Goal: Task Accomplishment & Management: Complete application form

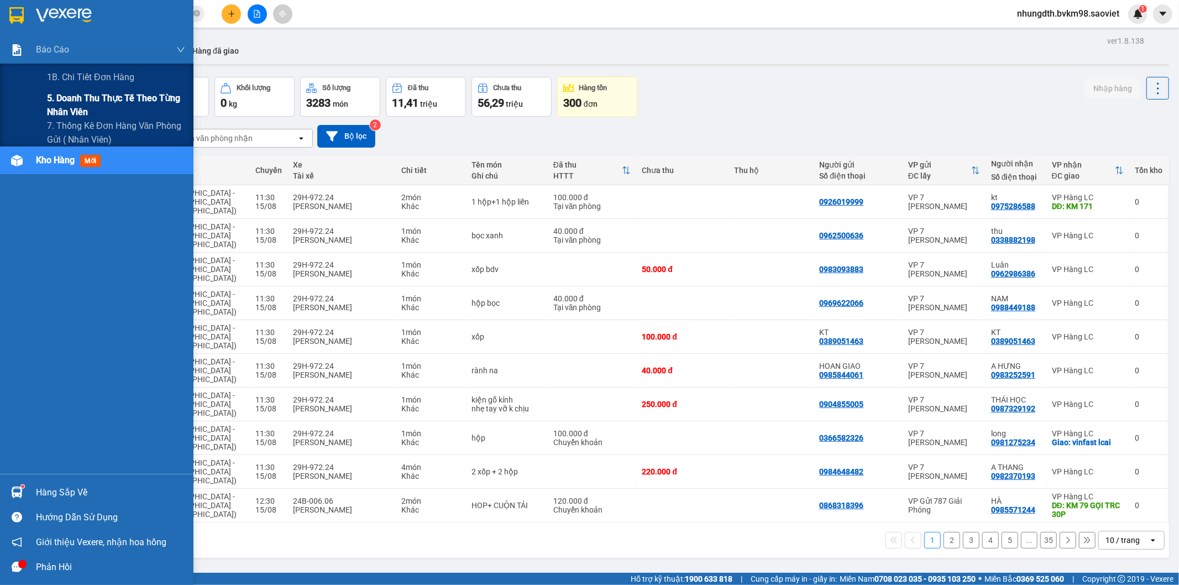
click at [70, 98] on span "5. Doanh thu thực tế theo từng nhân viên" at bounding box center [116, 105] width 138 height 28
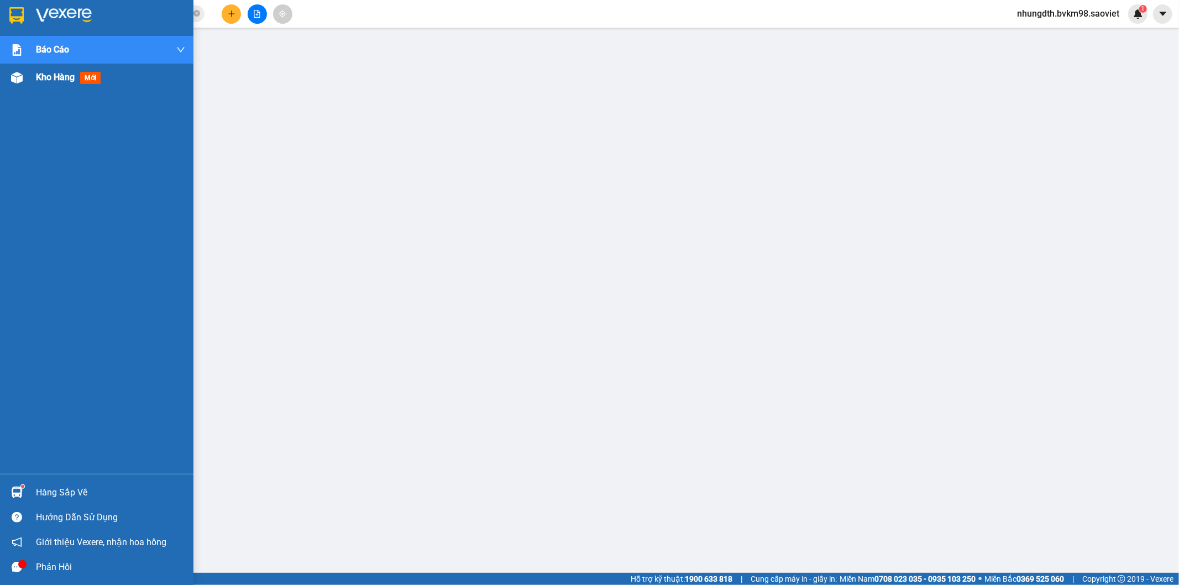
click at [18, 75] on img at bounding box center [17, 78] width 12 height 12
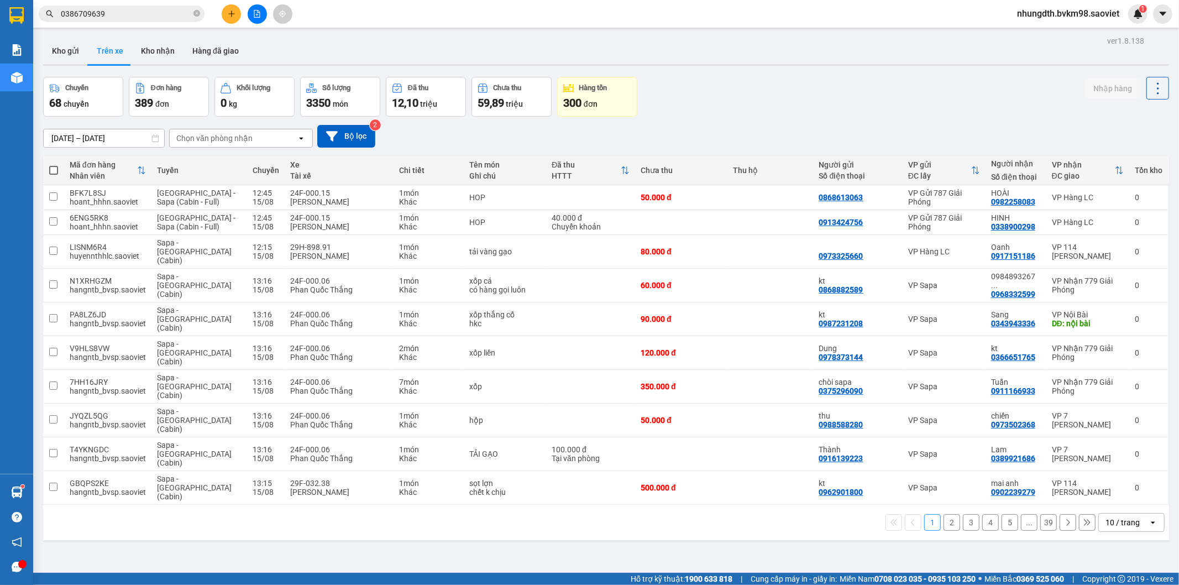
click at [238, 145] on div "Chọn văn phòng nhận" at bounding box center [233, 138] width 127 height 18
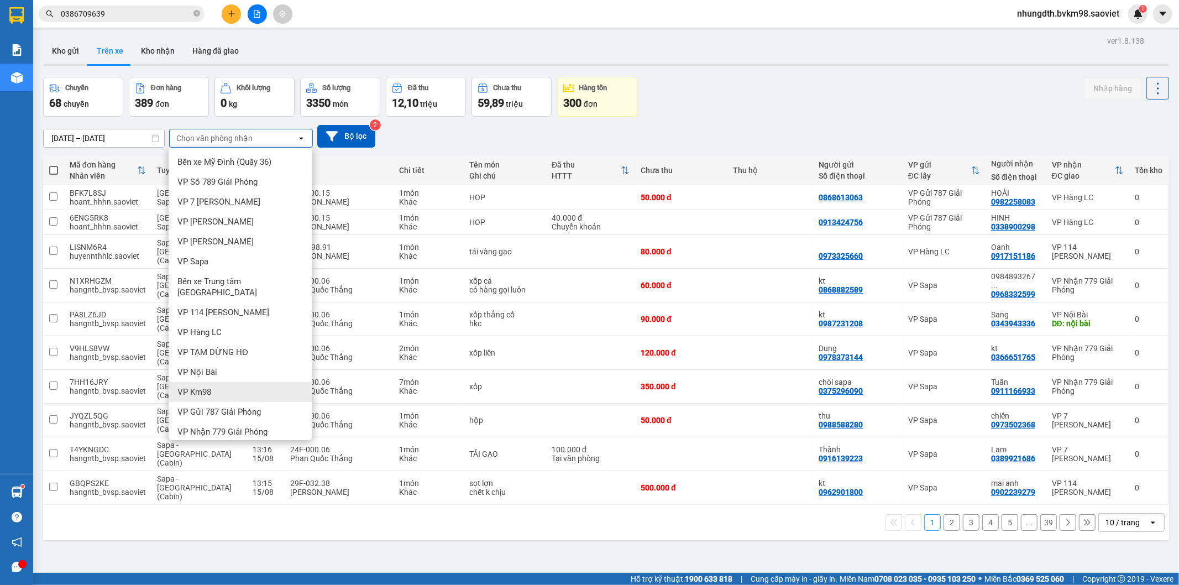
click at [197, 386] on span "VP Km98" at bounding box center [194, 391] width 34 height 11
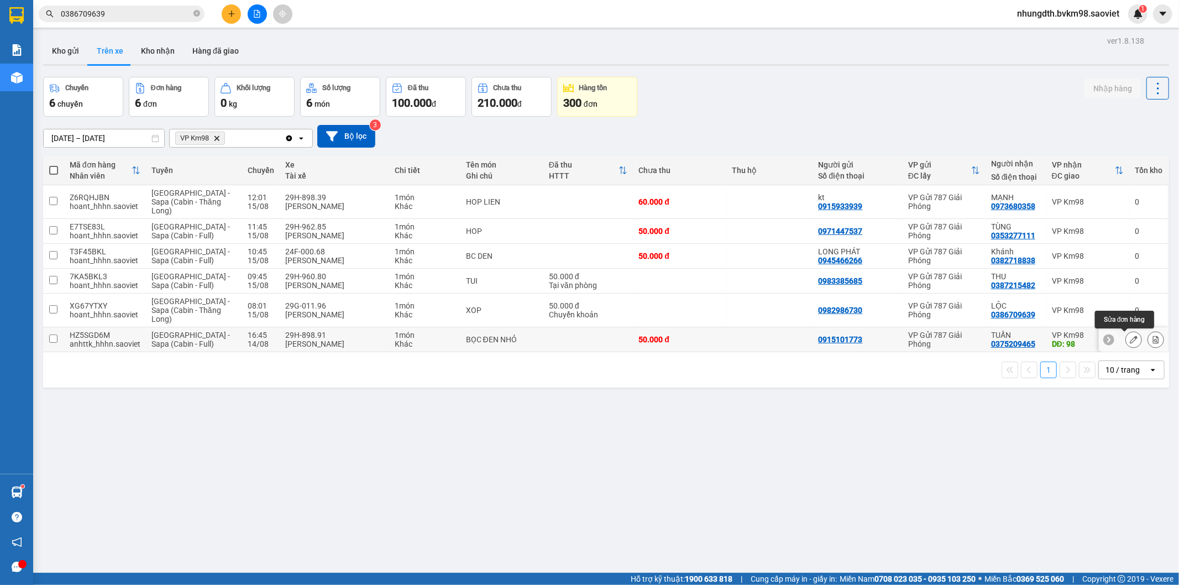
click at [1125, 339] on button at bounding box center [1132, 339] width 15 height 19
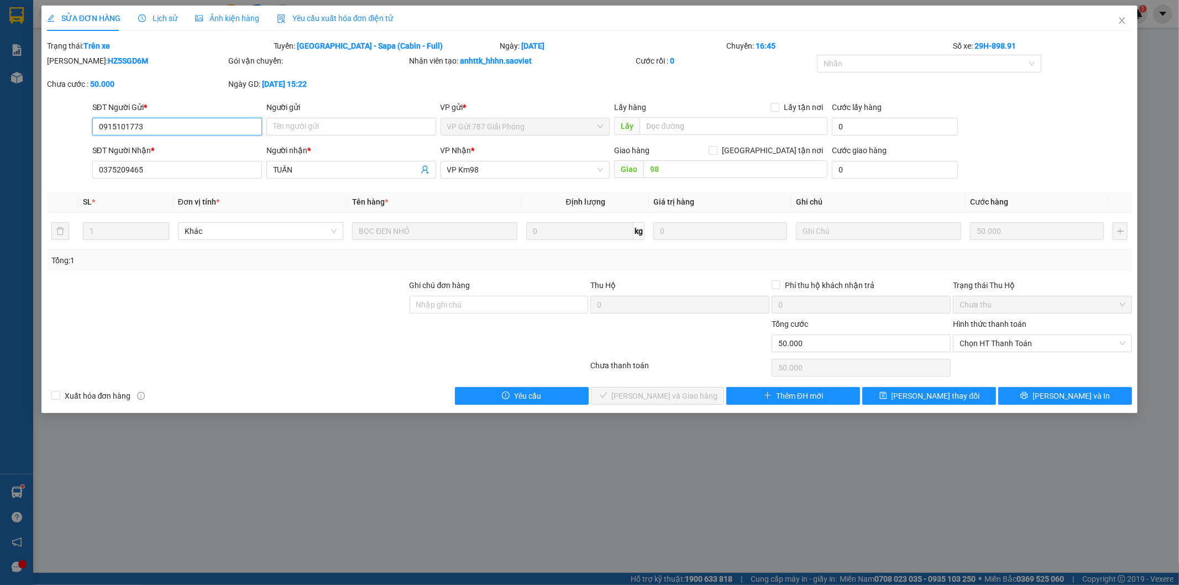
type input "0915101773"
type input "0375209465"
type input "TUẤN"
type input "98"
type input "50.000"
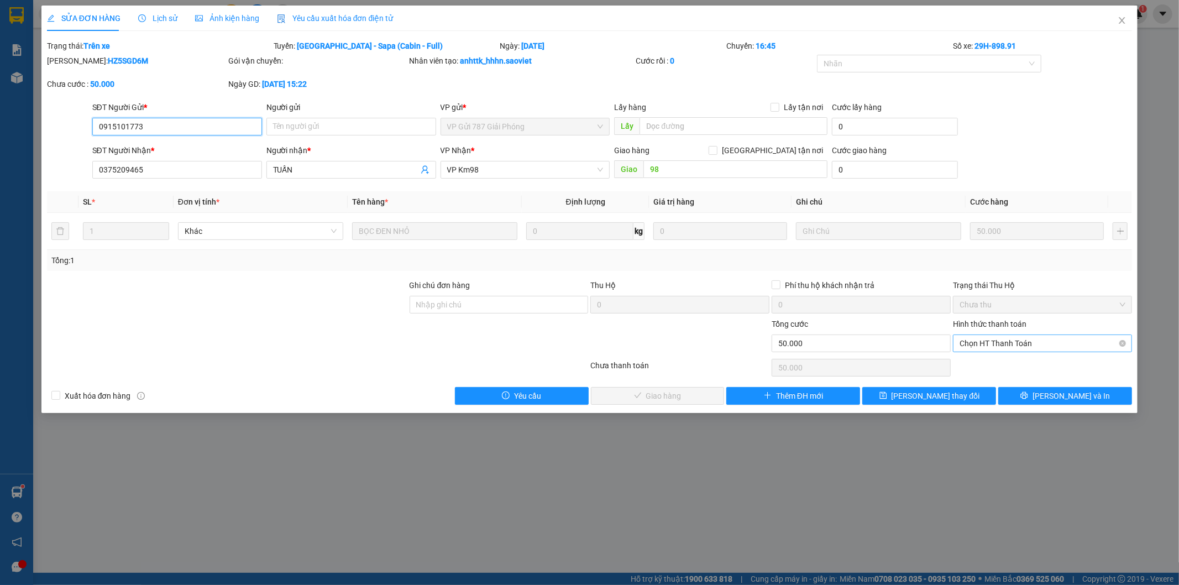
click at [980, 347] on span "Chọn HT Thanh Toán" at bounding box center [1042, 343] width 166 height 17
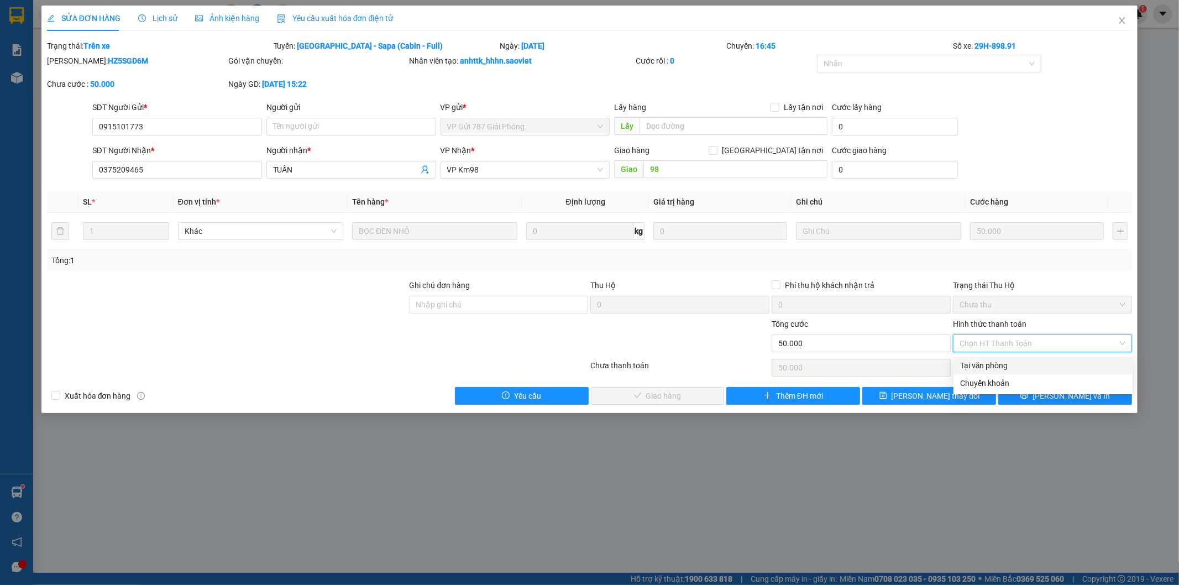
click at [969, 361] on div "Tại văn phòng" at bounding box center [1043, 365] width 166 height 12
type input "0"
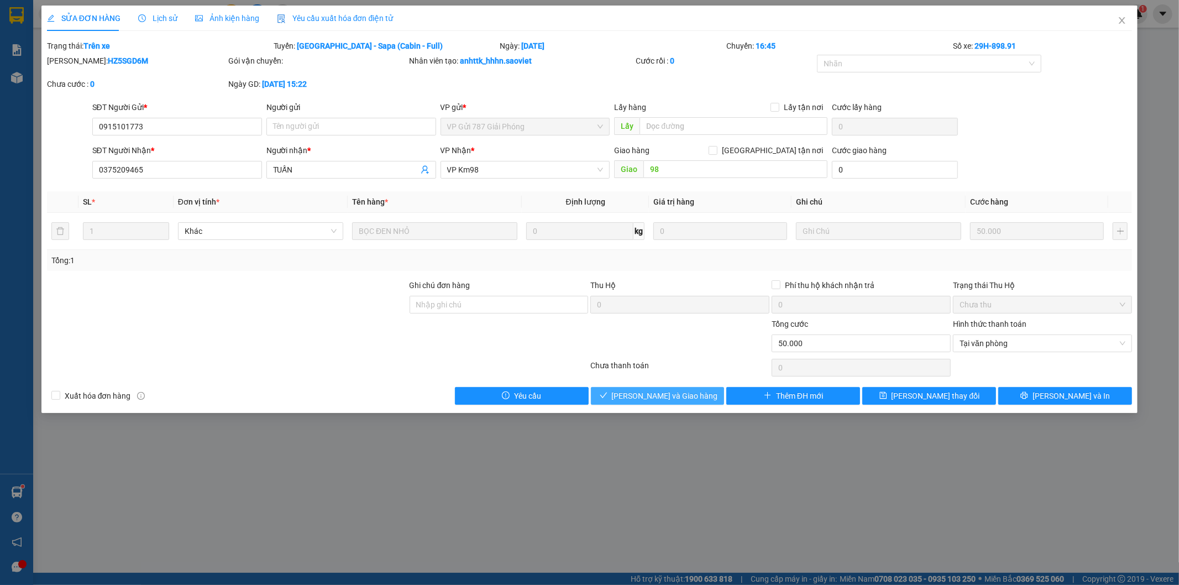
click at [657, 396] on span "[PERSON_NAME] và Giao hàng" at bounding box center [665, 396] width 106 height 12
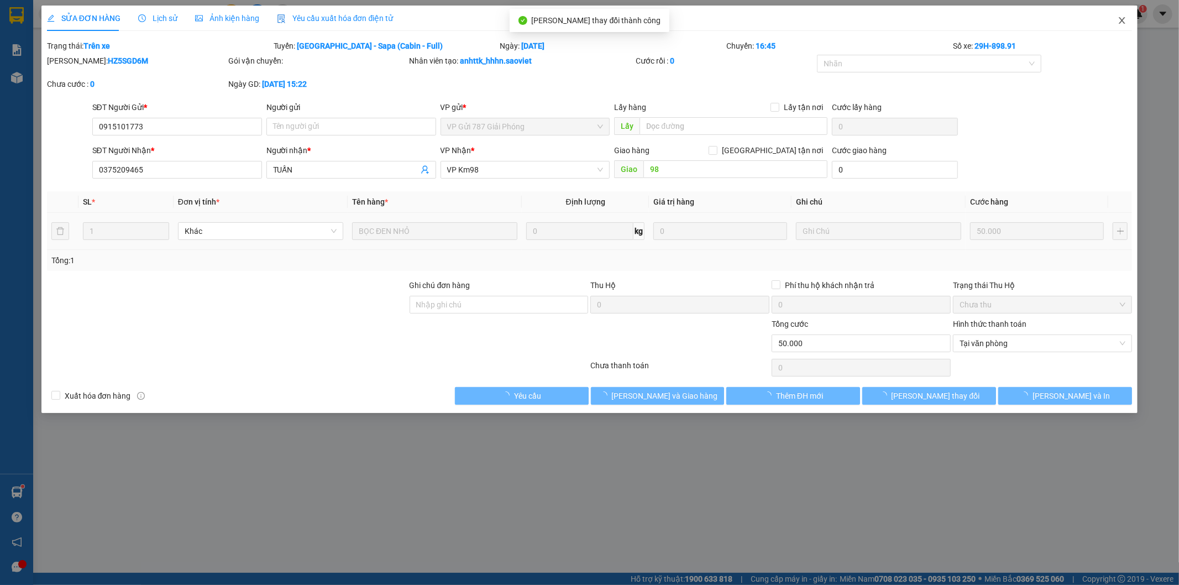
click at [1119, 19] on icon "close" at bounding box center [1121, 20] width 9 height 9
